Goal: Check status: Check status

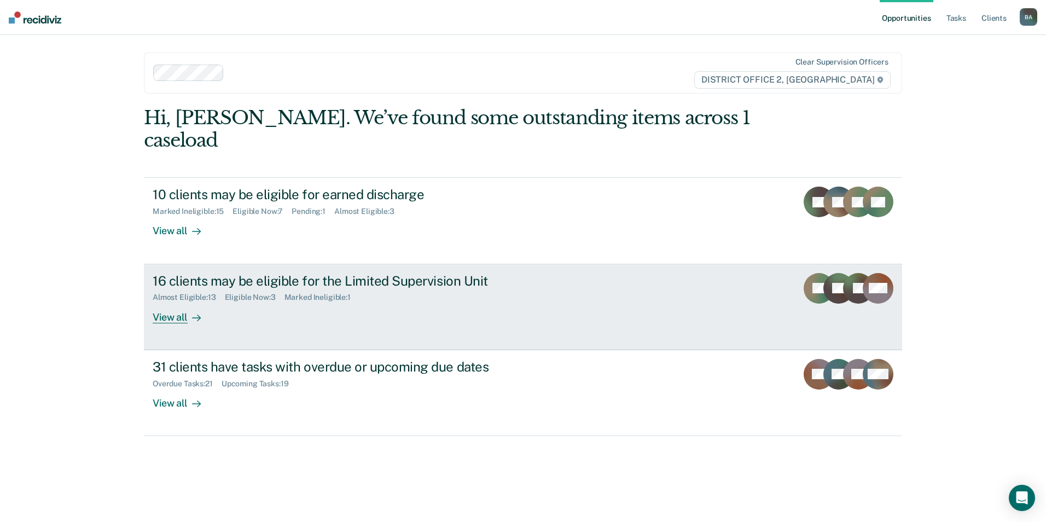
click at [481, 273] on div "16 clients may be eligible for the Limited Supervision Unit" at bounding box center [345, 281] width 384 height 16
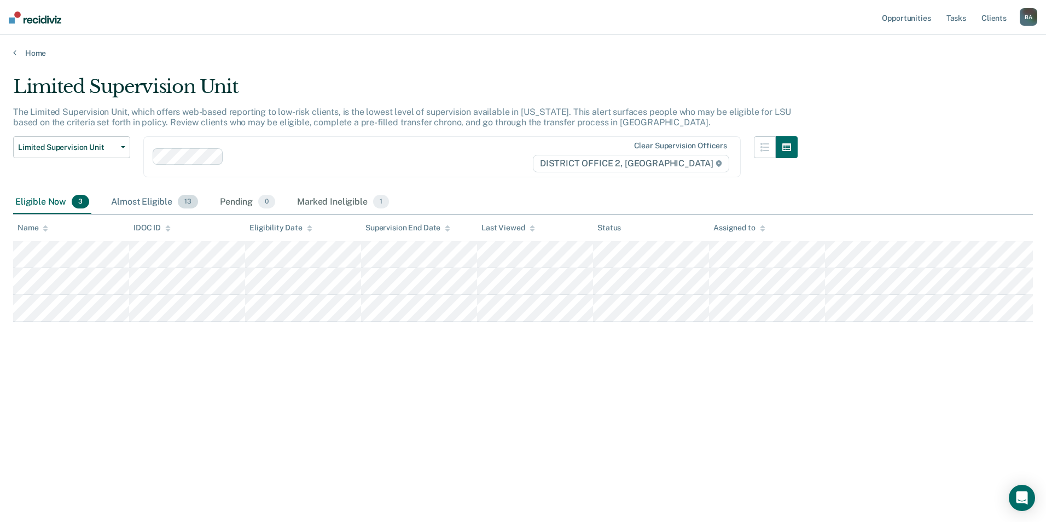
click at [155, 201] on div "Almost Eligible 13" at bounding box center [154, 202] width 91 height 24
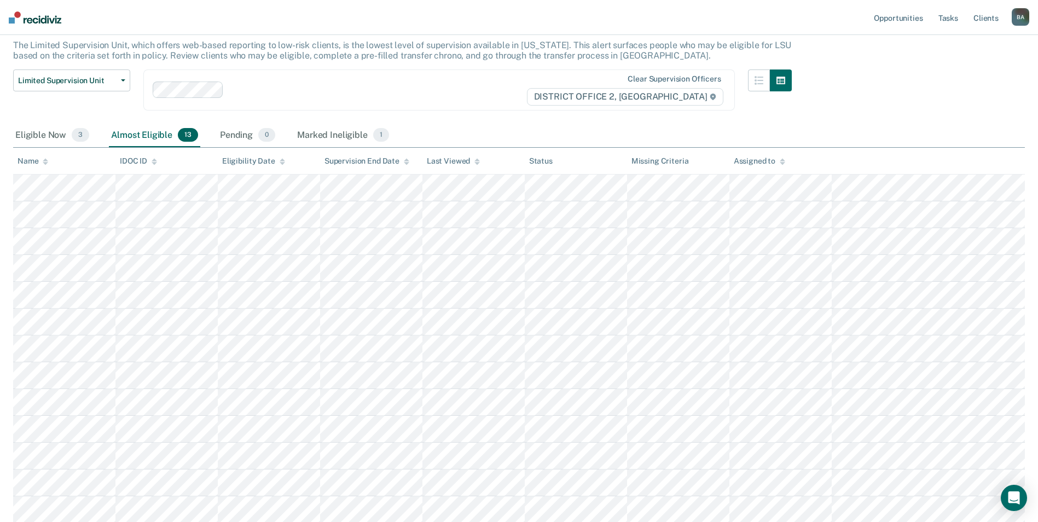
scroll to position [92, 0]
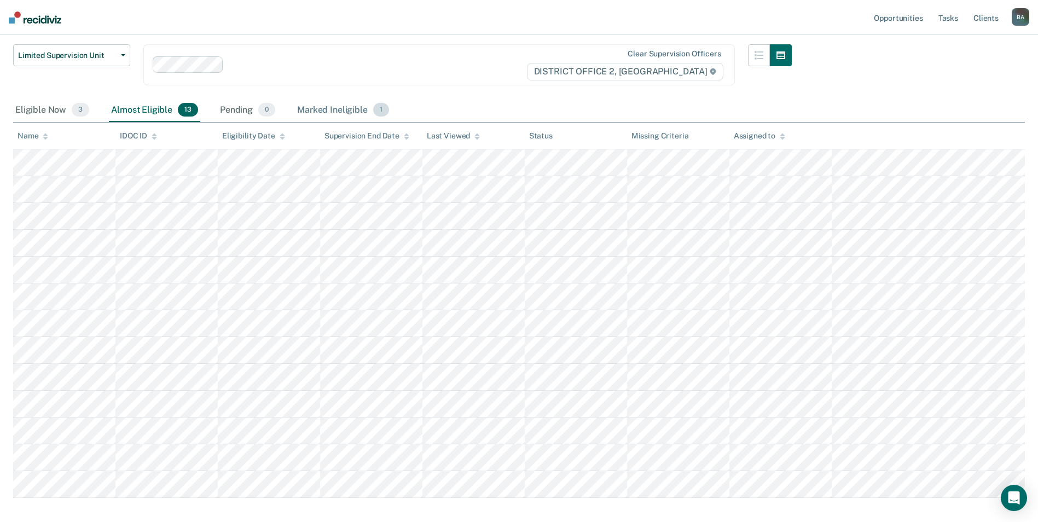
click at [339, 109] on div "Marked Ineligible 1" at bounding box center [343, 110] width 96 height 24
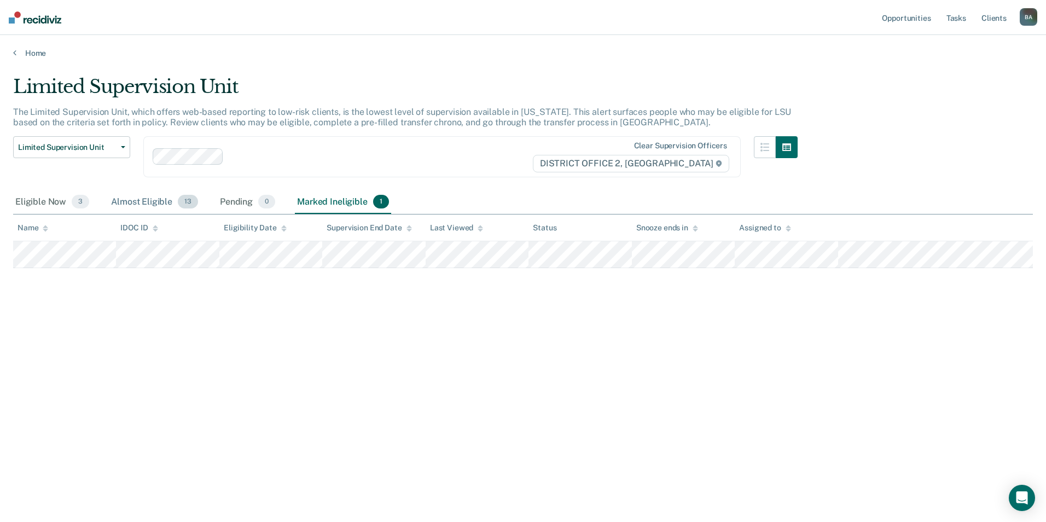
click at [137, 203] on div "Almost Eligible 13" at bounding box center [154, 202] width 91 height 24
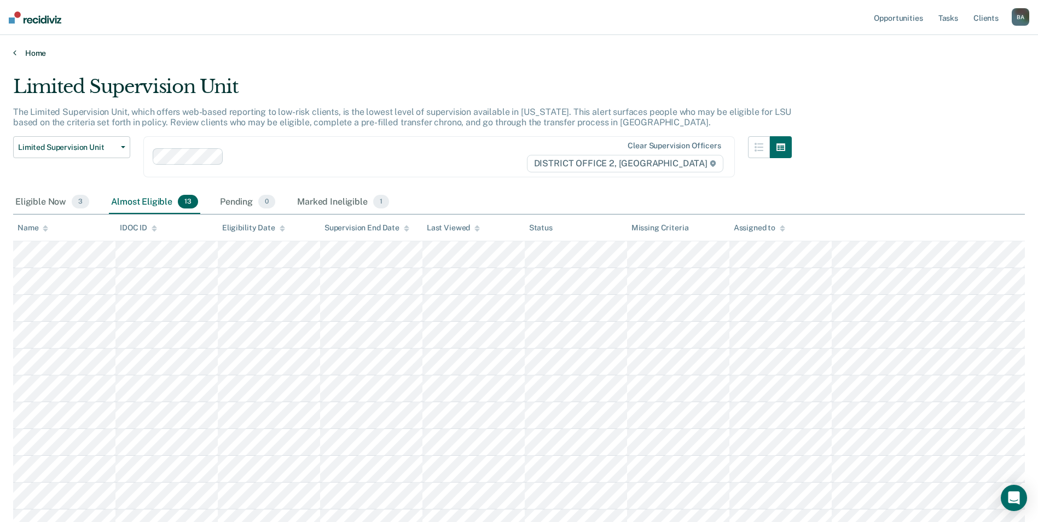
click at [35, 55] on link "Home" at bounding box center [518, 53] width 1011 height 10
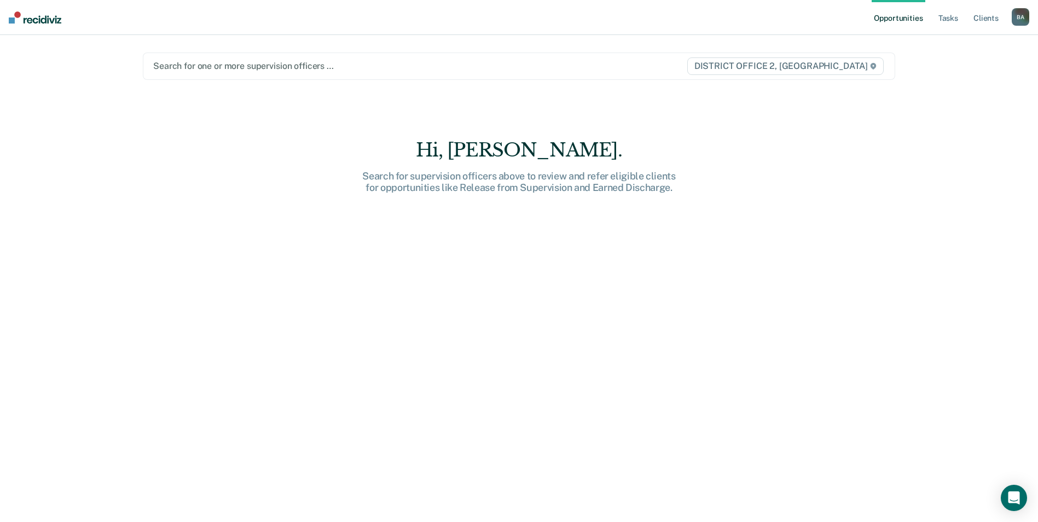
click at [211, 69] on div at bounding box center [408, 66] width 511 height 13
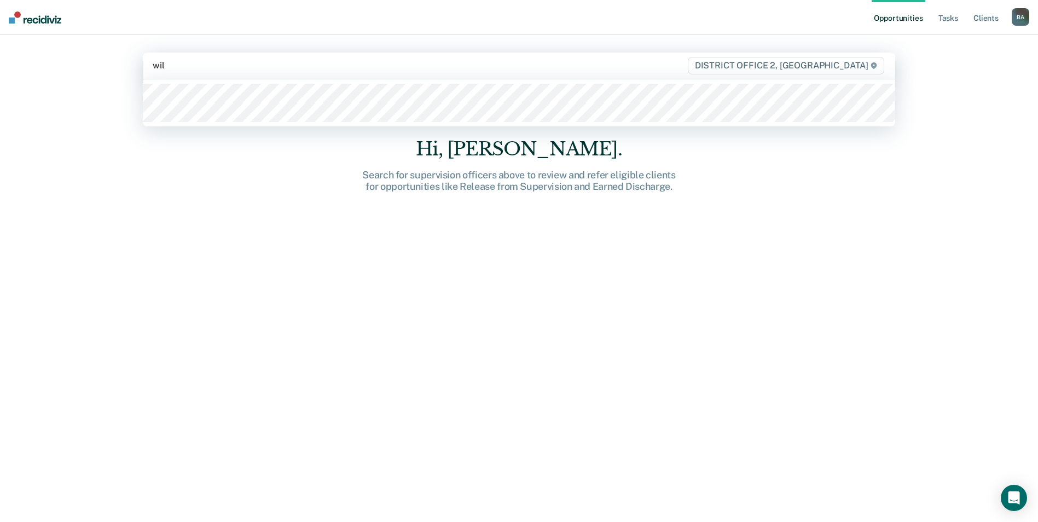
type input "wilc"
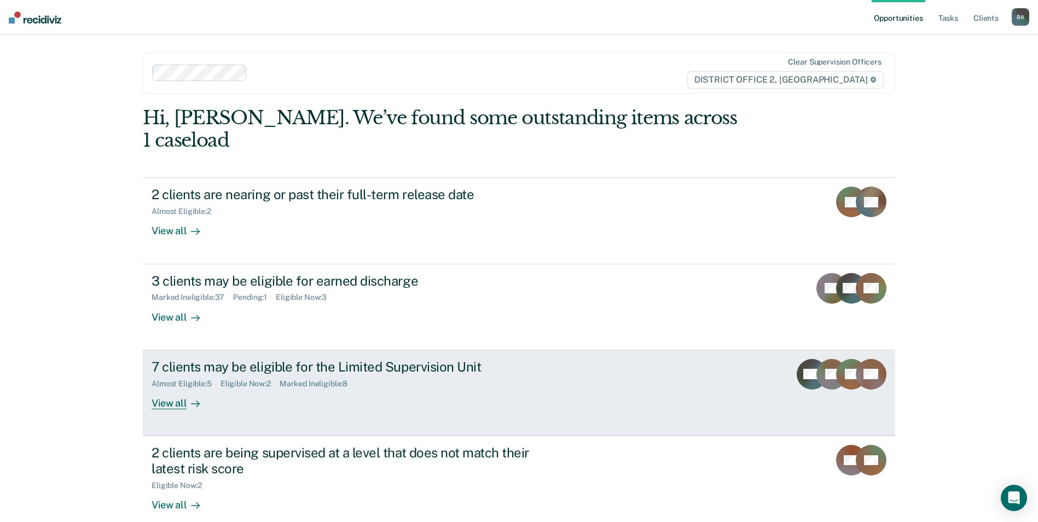
click at [440, 359] on div "7 clients may be eligible for the Limited Supervision Unit" at bounding box center [343, 367] width 384 height 16
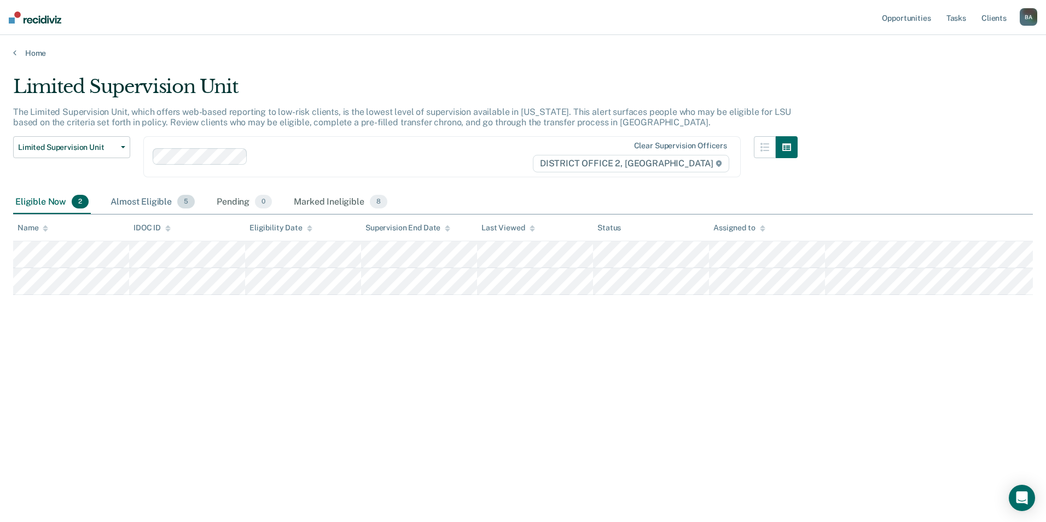
click at [130, 201] on div "Almost Eligible 5" at bounding box center [152, 202] width 89 height 24
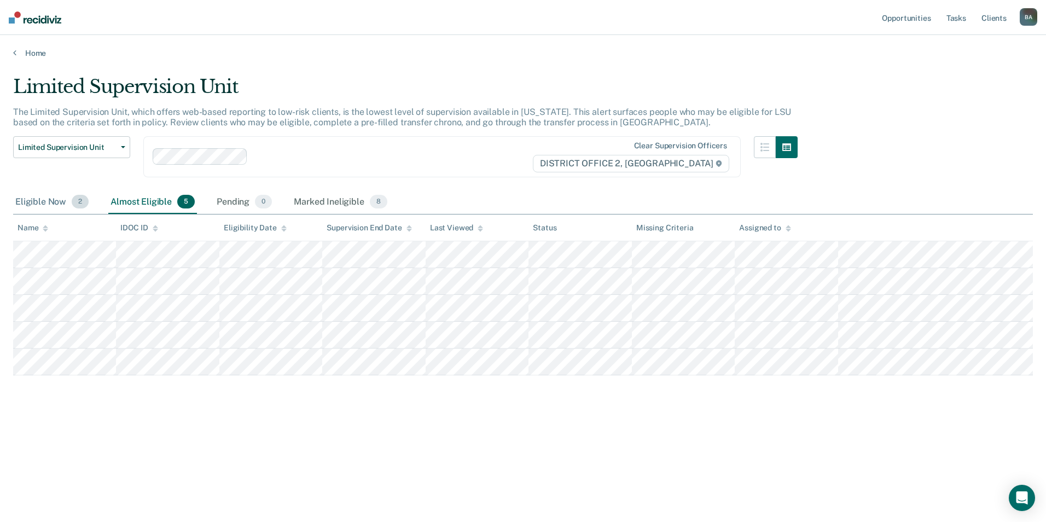
click at [43, 201] on div "Eligible Now 2" at bounding box center [52, 202] width 78 height 24
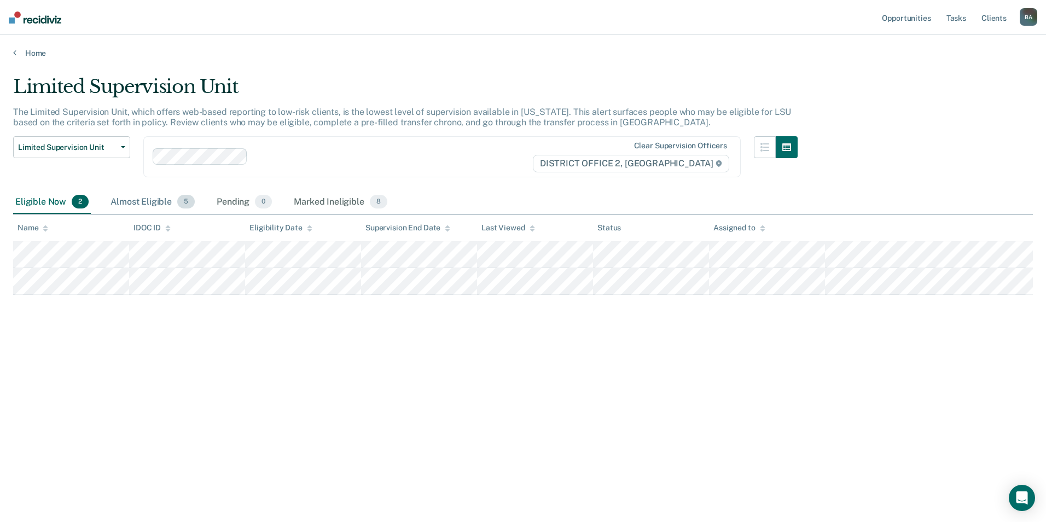
click at [145, 193] on div "Almost Eligible 5" at bounding box center [152, 202] width 89 height 24
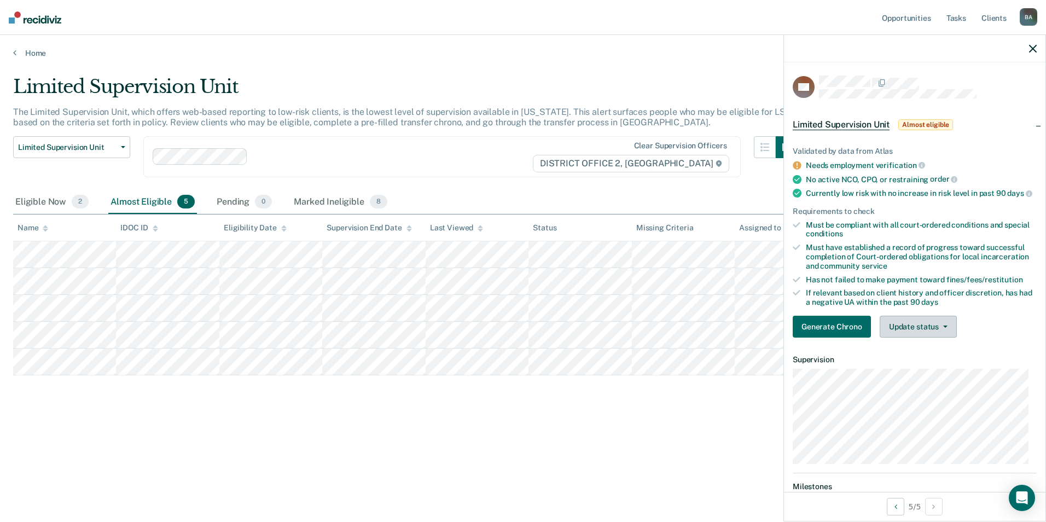
click at [950, 333] on button "Update status" at bounding box center [917, 327] width 77 height 22
click at [948, 376] on button "Mark Ineligible" at bounding box center [932, 371] width 106 height 18
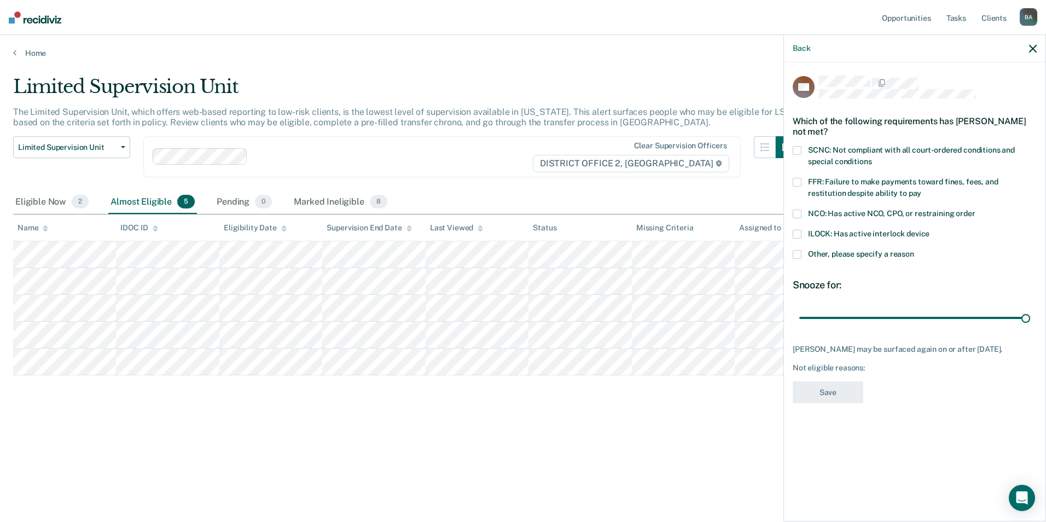
drag, startPoint x: 878, startPoint y: 317, endPoint x: 1045, endPoint y: 316, distance: 166.8
type input "90"
click at [1030, 316] on input "range" at bounding box center [914, 317] width 231 height 19
click at [1031, 48] on icon "button" at bounding box center [1033, 49] width 8 height 8
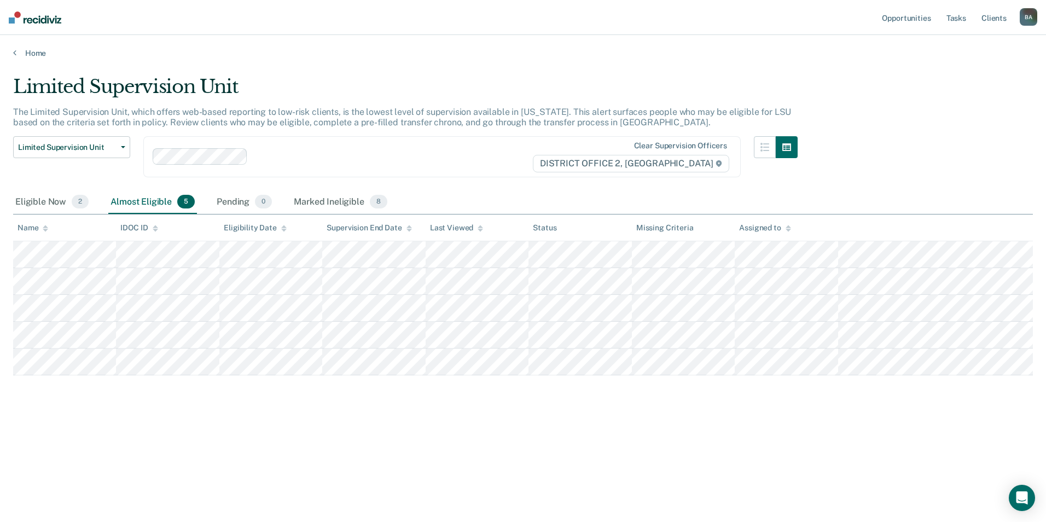
click at [27, 21] on img at bounding box center [35, 17] width 53 height 12
